Goal: Find specific page/section: Find specific page/section

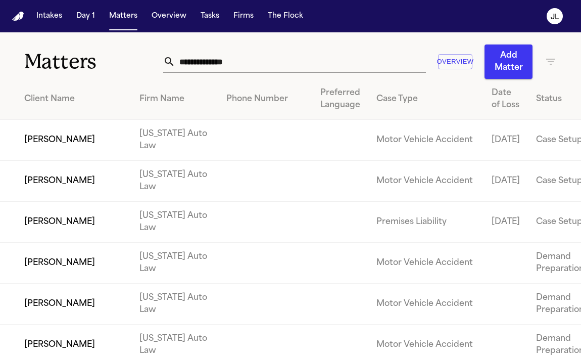
click at [248, 60] on input "text" at bounding box center [300, 61] width 250 height 22
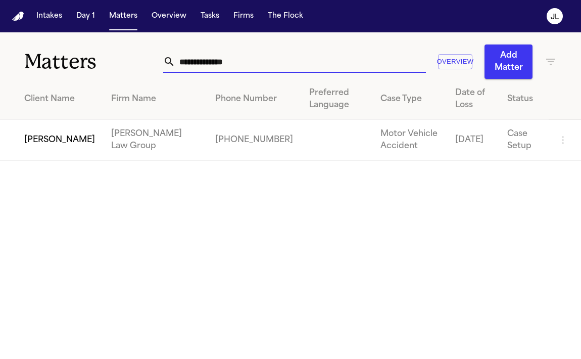
type input "**********"
click at [62, 140] on td "[PERSON_NAME]" at bounding box center [51, 140] width 103 height 41
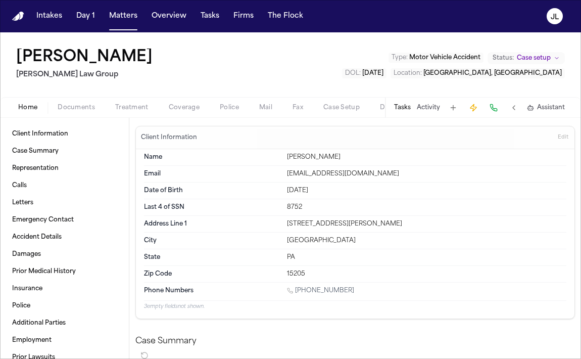
click at [68, 98] on div "Home Documents Treatment Coverage Police Mail Fax Case Setup Demand Workspaces …" at bounding box center [290, 107] width 581 height 20
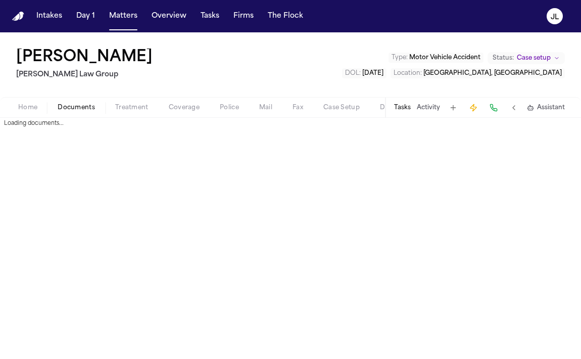
click at [69, 104] on span "Documents" at bounding box center [76, 108] width 37 height 8
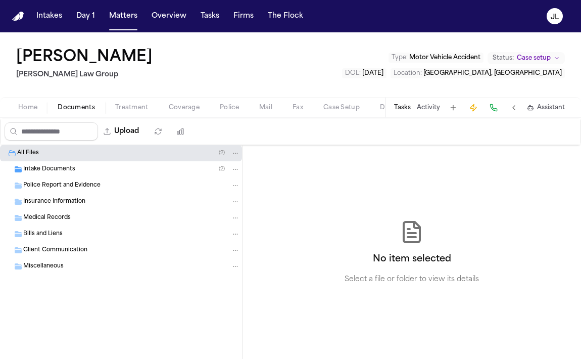
click at [48, 217] on span "Medical Records" at bounding box center [46, 218] width 47 height 9
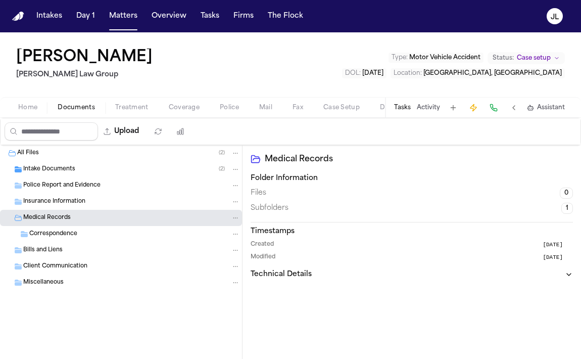
click at [48, 206] on span "Insurance Information" at bounding box center [54, 201] width 62 height 9
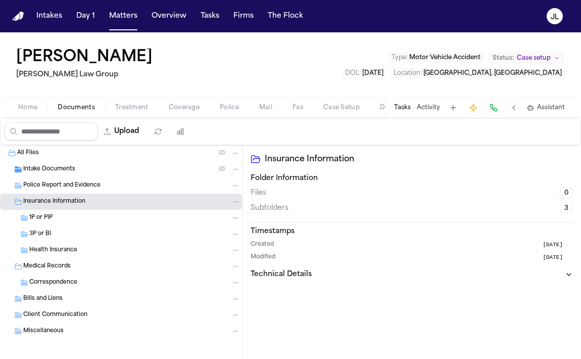
click at [48, 218] on span "1P or PIP" at bounding box center [40, 218] width 23 height 9
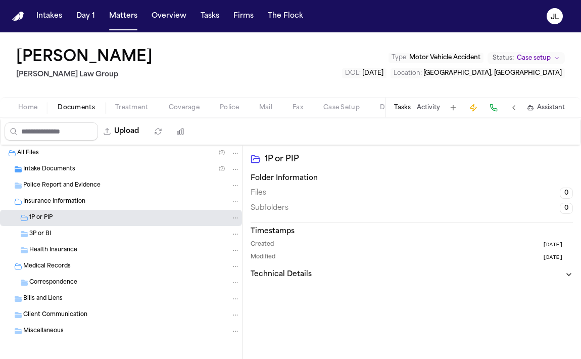
click at [47, 239] on div "3P or BI" at bounding box center [121, 234] width 242 height 16
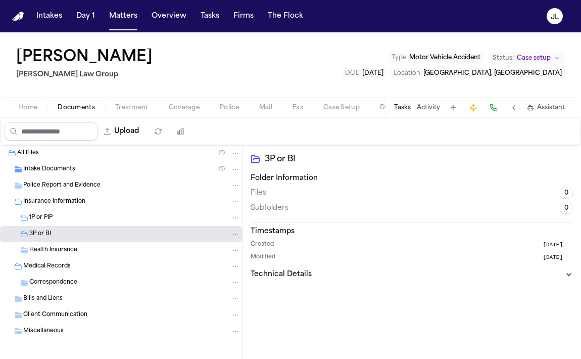
click at [48, 222] on div "1P or PIP" at bounding box center [134, 217] width 211 height 9
